Goal: Register for event/course

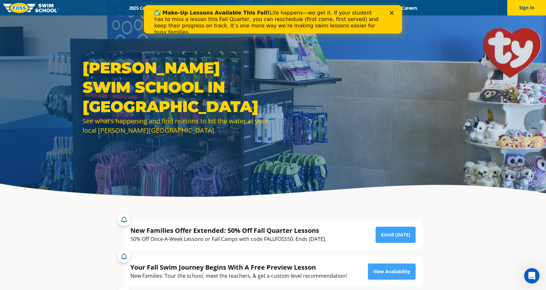
click at [391, 11] on icon "Close" at bounding box center [392, 13] width 4 height 4
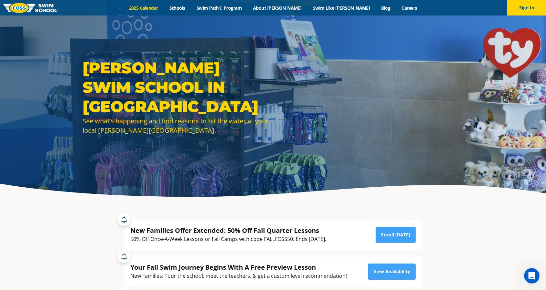
click at [164, 7] on link "2025 Calendar" at bounding box center [143, 8] width 40 height 6
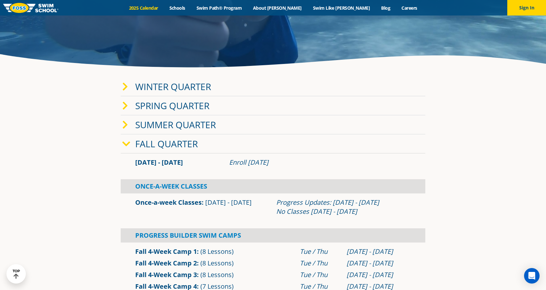
scroll to position [129, 0]
click at [171, 200] on link "Once-a-week Classes" at bounding box center [168, 202] width 67 height 9
click at [151, 86] on link "Winter Quarter" at bounding box center [173, 87] width 76 height 12
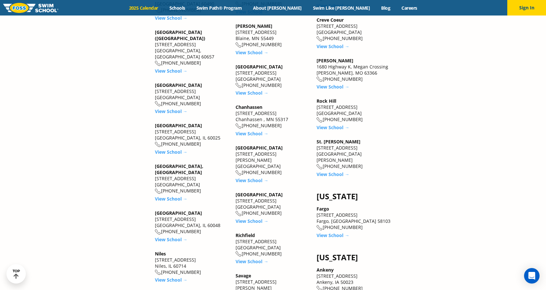
scroll to position [839, 0]
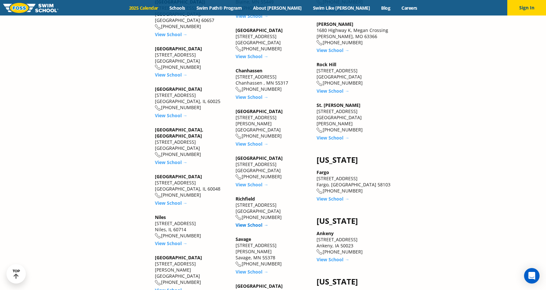
click at [243, 222] on link "View School →" at bounding box center [252, 225] width 33 height 6
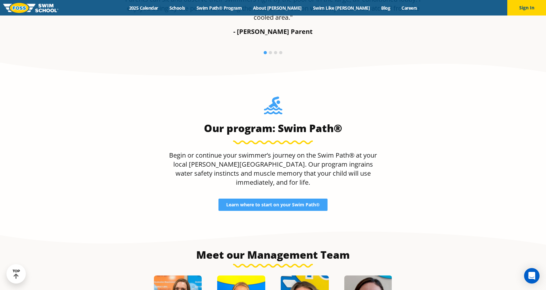
scroll to position [613, 0]
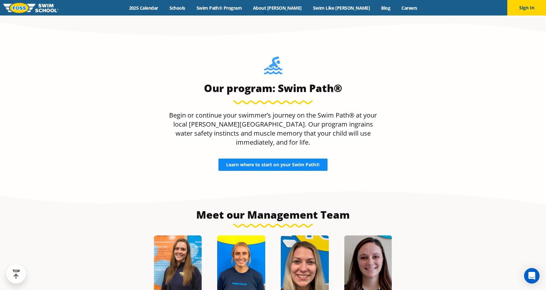
click at [246, 162] on span "Learn where to start on your Swim Path®" at bounding box center [273, 164] width 94 height 5
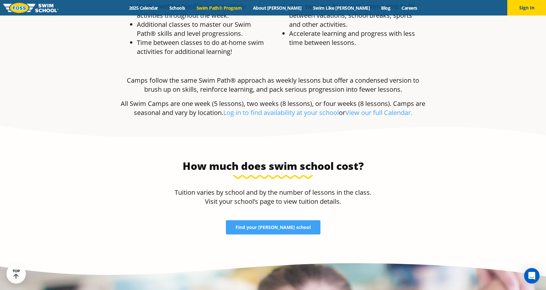
scroll to position [1291, 0]
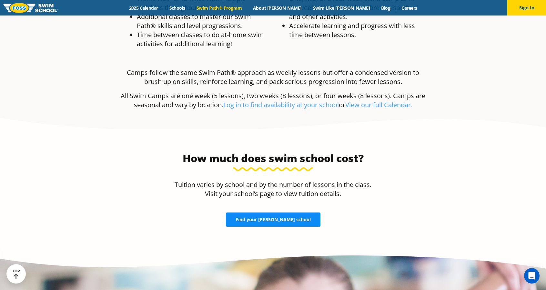
click at [260, 217] on span "Find your [PERSON_NAME] school" at bounding box center [273, 219] width 75 height 5
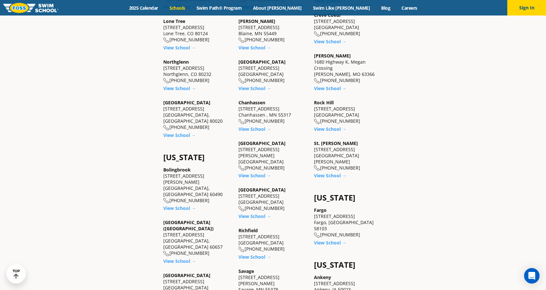
scroll to position [323, 0]
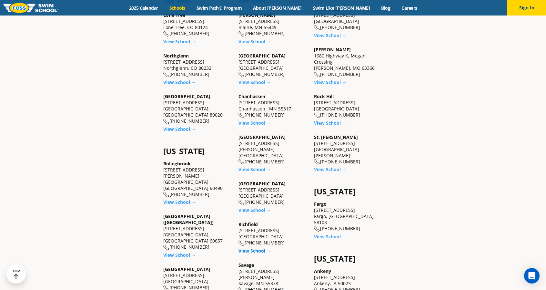
click at [248, 248] on link "View School →" at bounding box center [255, 251] width 33 height 6
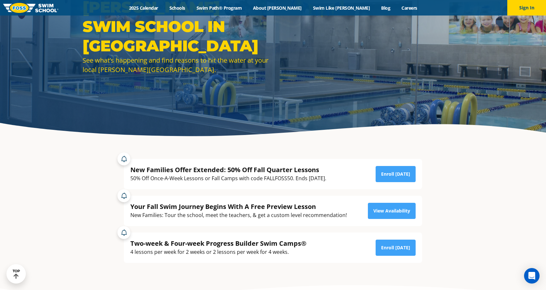
scroll to position [56, 0]
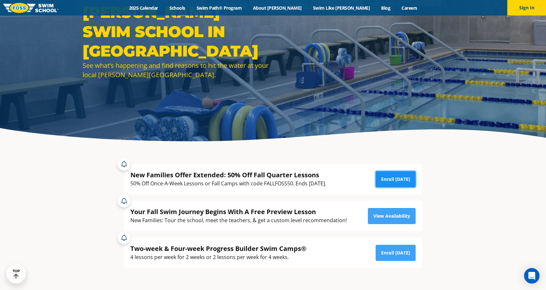
click at [394, 177] on link "Enroll [DATE]" at bounding box center [396, 179] width 40 height 16
